Goal: Information Seeking & Learning: Learn about a topic

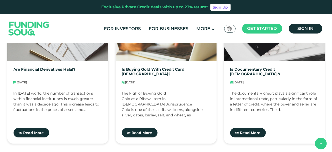
scroll to position [465, 0]
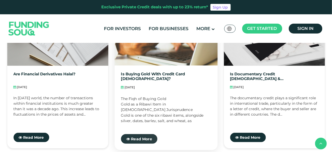
click at [147, 138] on span "Read More" at bounding box center [141, 139] width 21 height 5
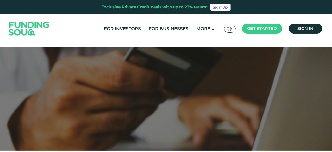
scroll to position [145, 0]
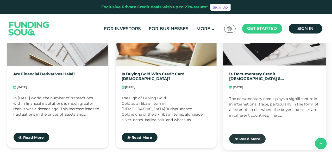
click at [259, 139] on span "Read More" at bounding box center [249, 139] width 21 height 5
